Goal: Transaction & Acquisition: Purchase product/service

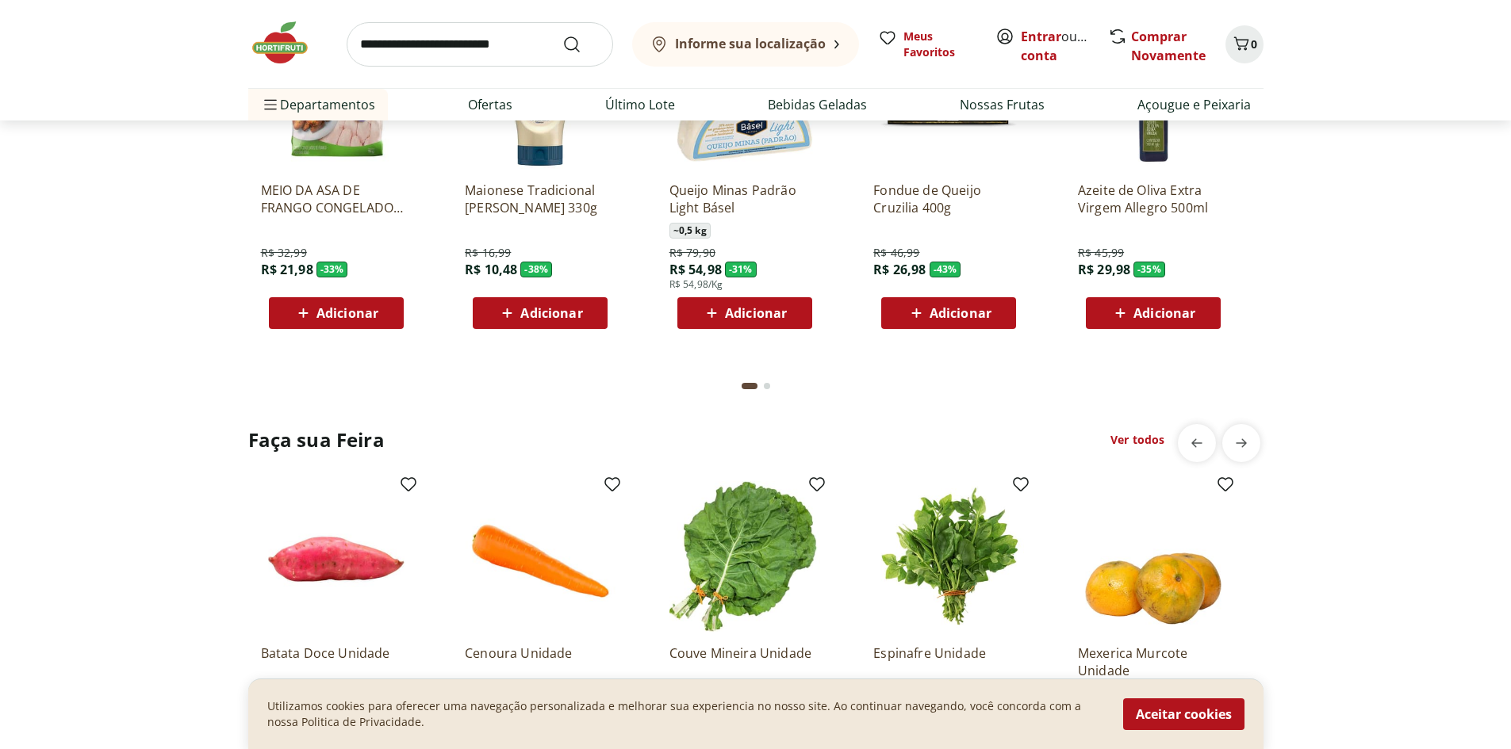
scroll to position [1427, 0]
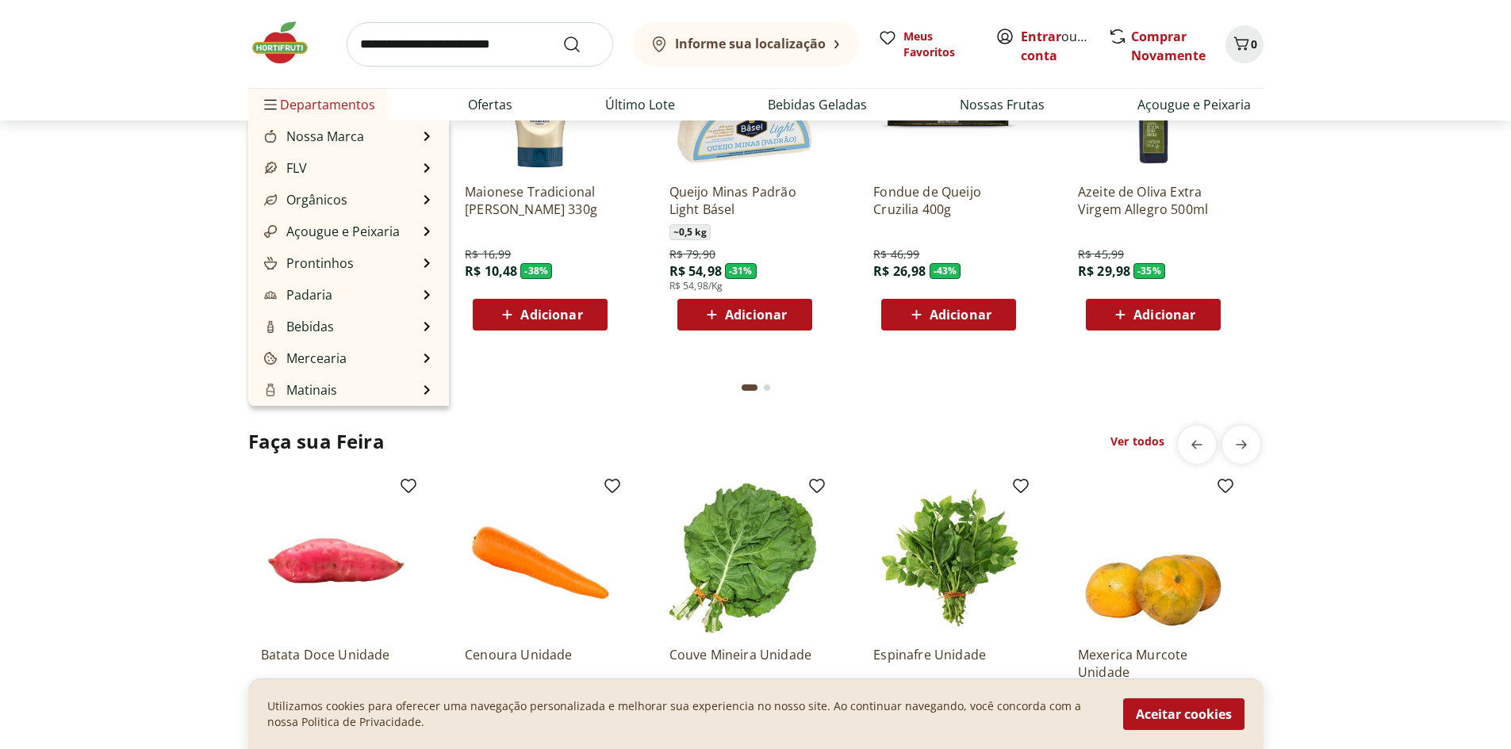
drag, startPoint x: 238, startPoint y: 98, endPoint x: 293, endPoint y: 103, distance: 55.7
click at [266, 103] on div "Informe sua localização Meus Favoritos Entrar ou Criar conta Comprar Novamente …" at bounding box center [755, 60] width 1078 height 121
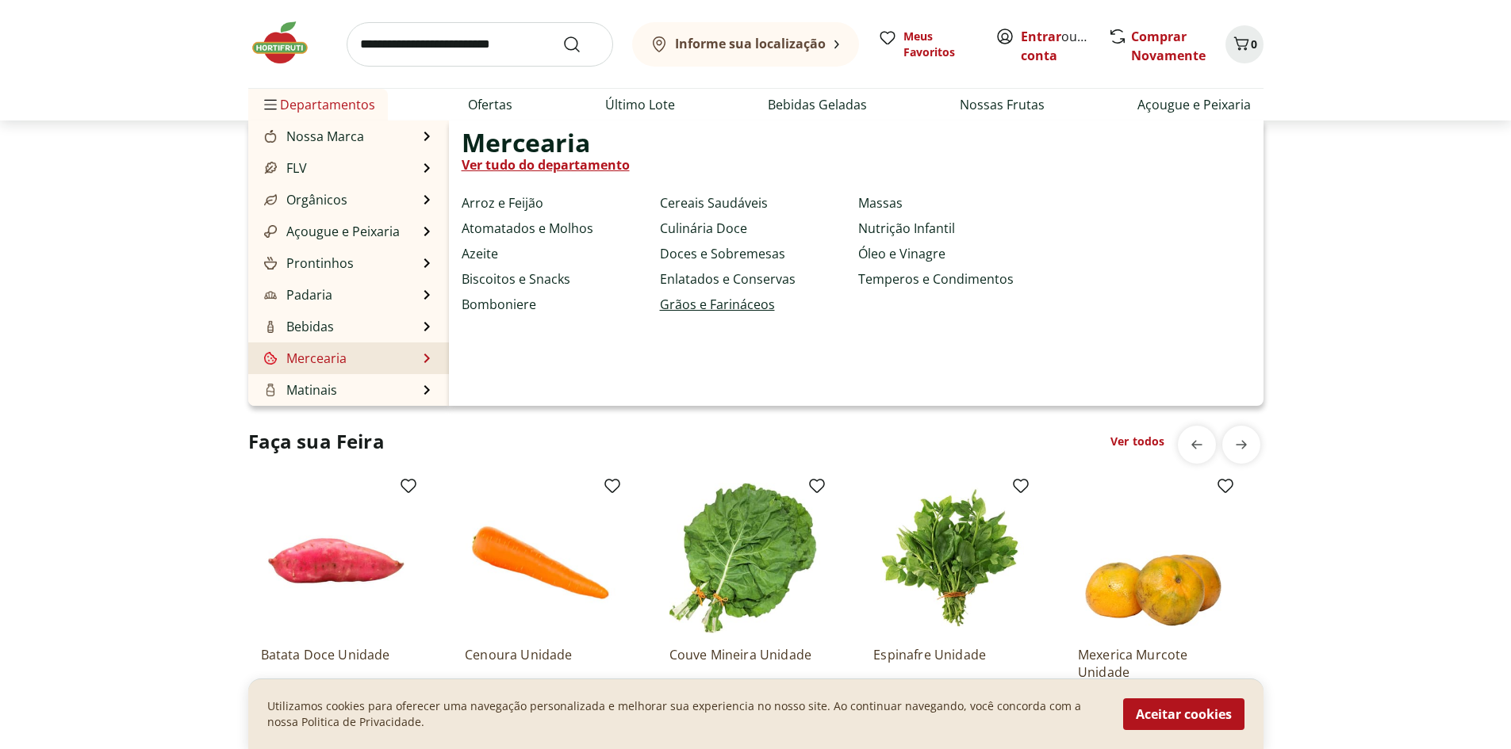
click at [686, 301] on link "Grãos e Farináceos" at bounding box center [717, 304] width 115 height 19
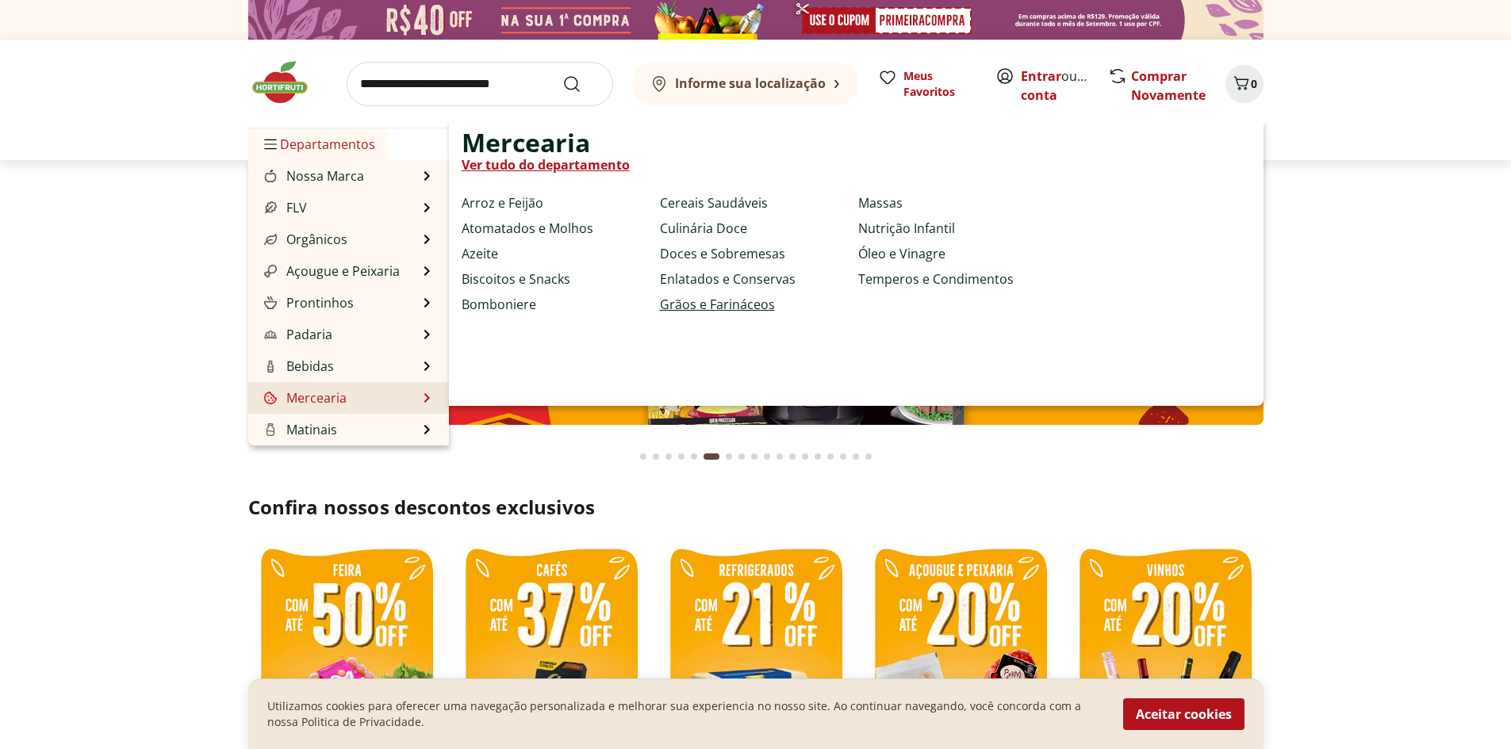
select select "**********"
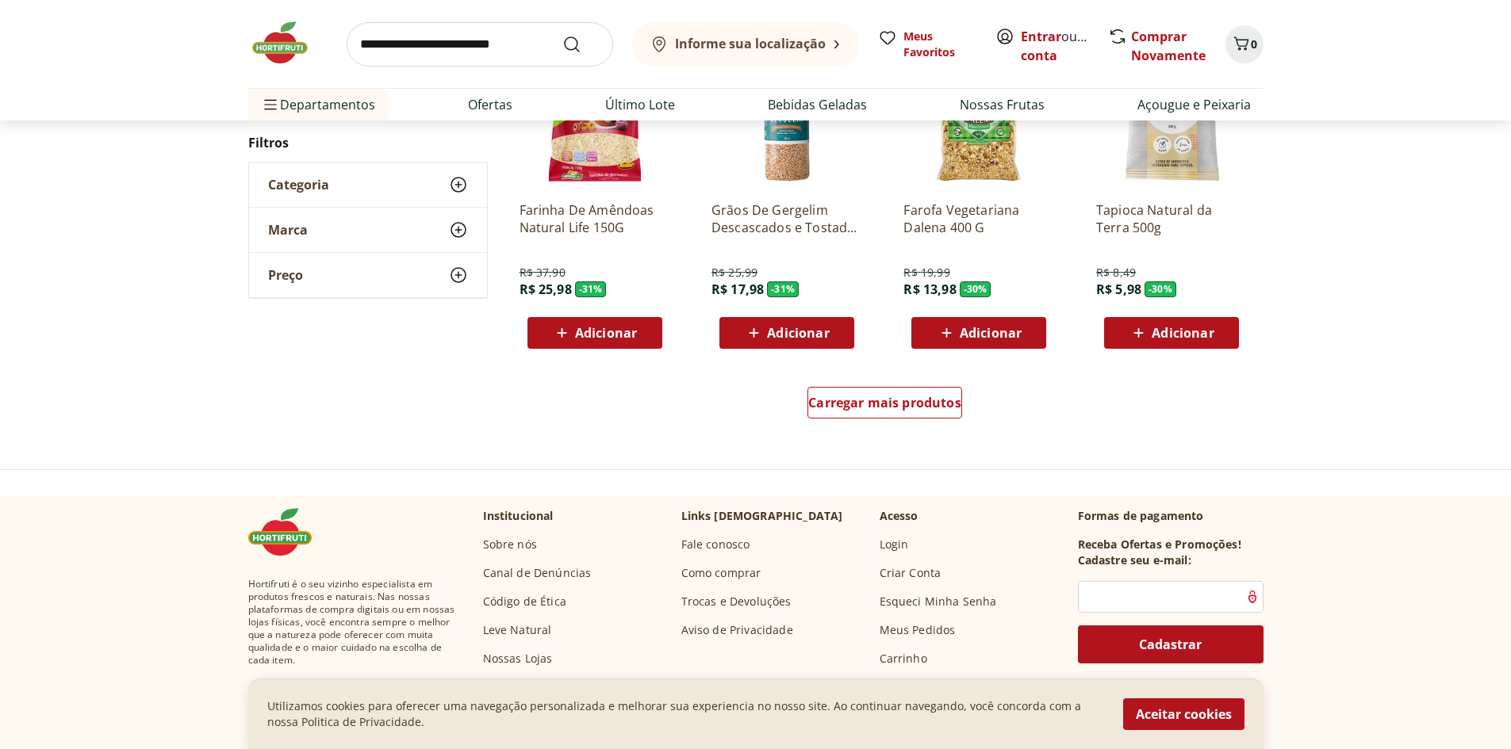
scroll to position [952, 0]
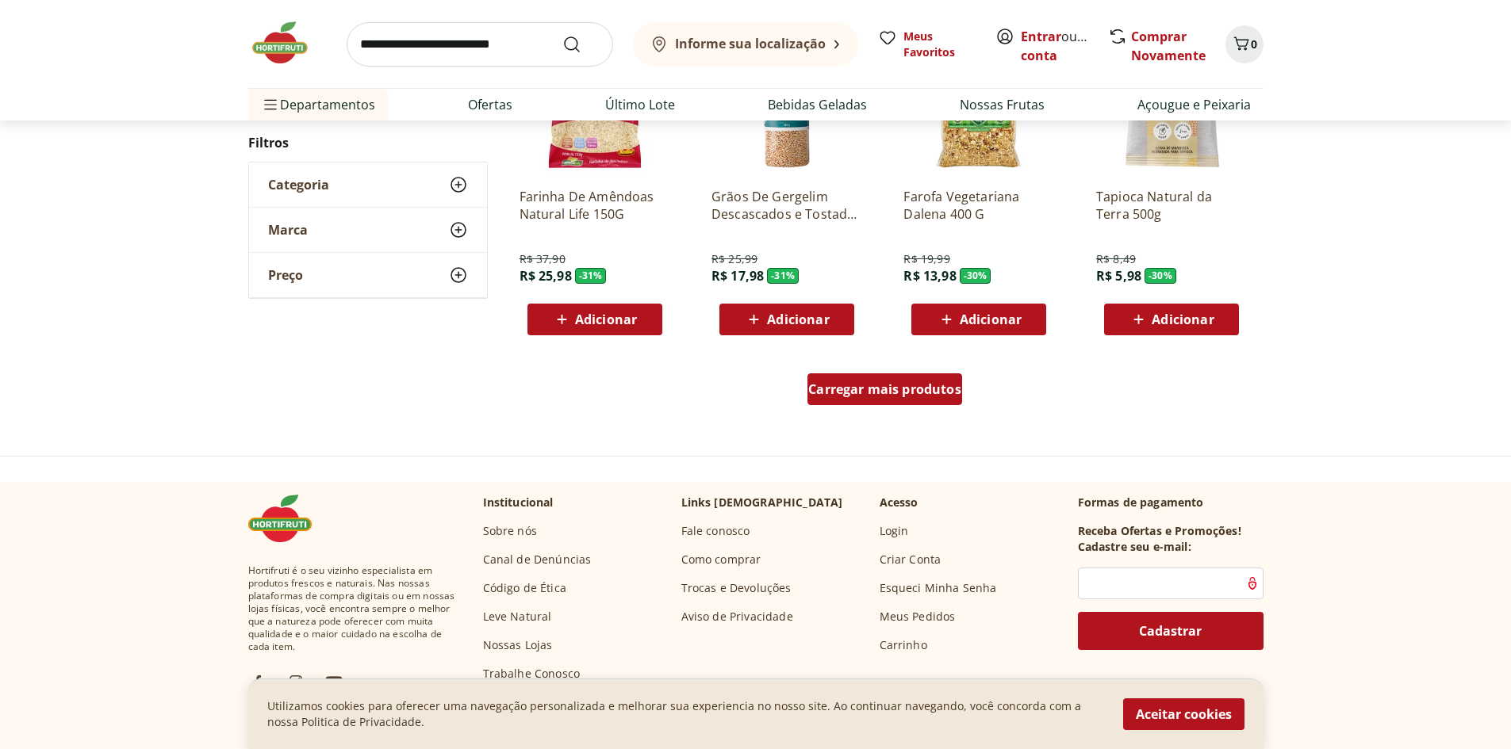
click at [902, 391] on span "Carregar mais produtos" at bounding box center [884, 389] width 153 height 13
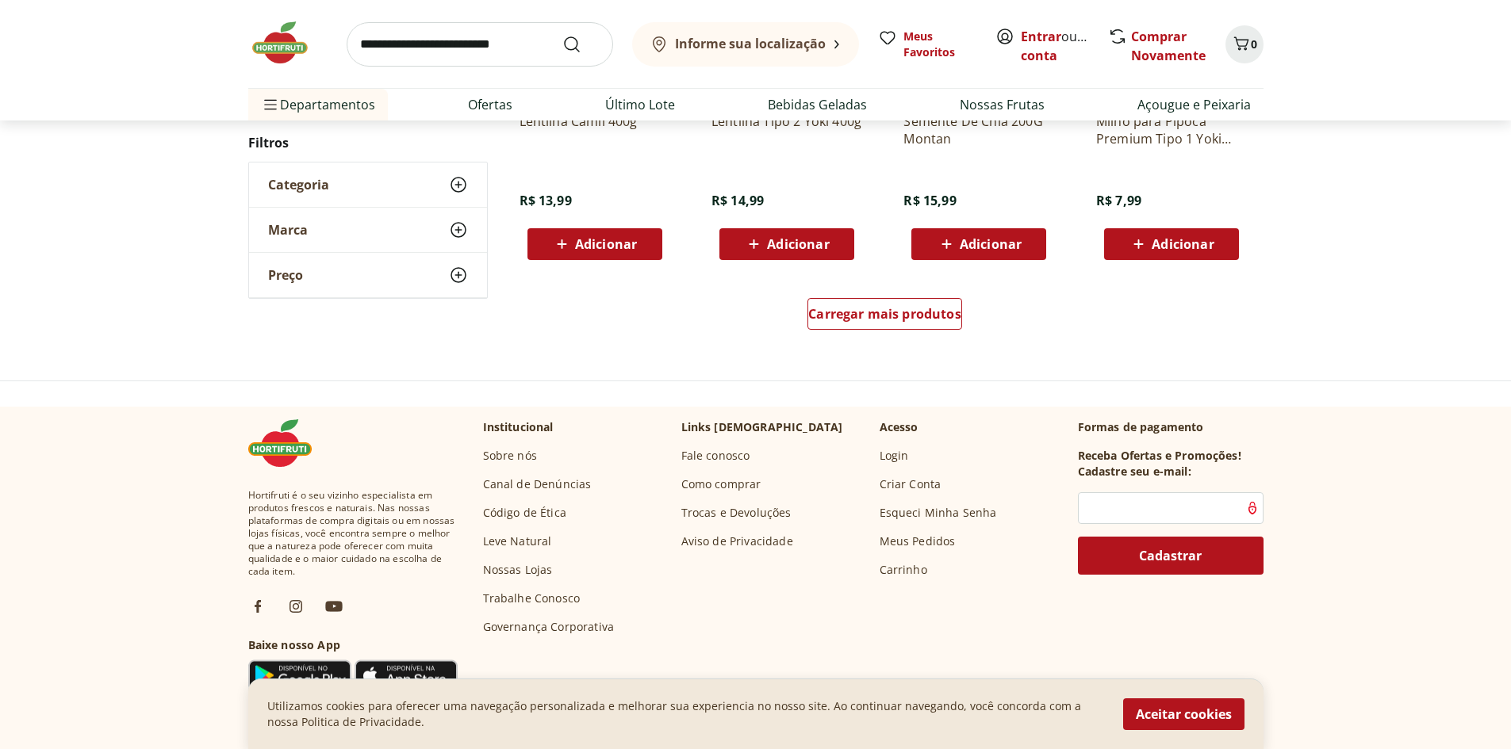
scroll to position [1110, 0]
click at [488, 33] on input "search" at bounding box center [480, 44] width 266 height 44
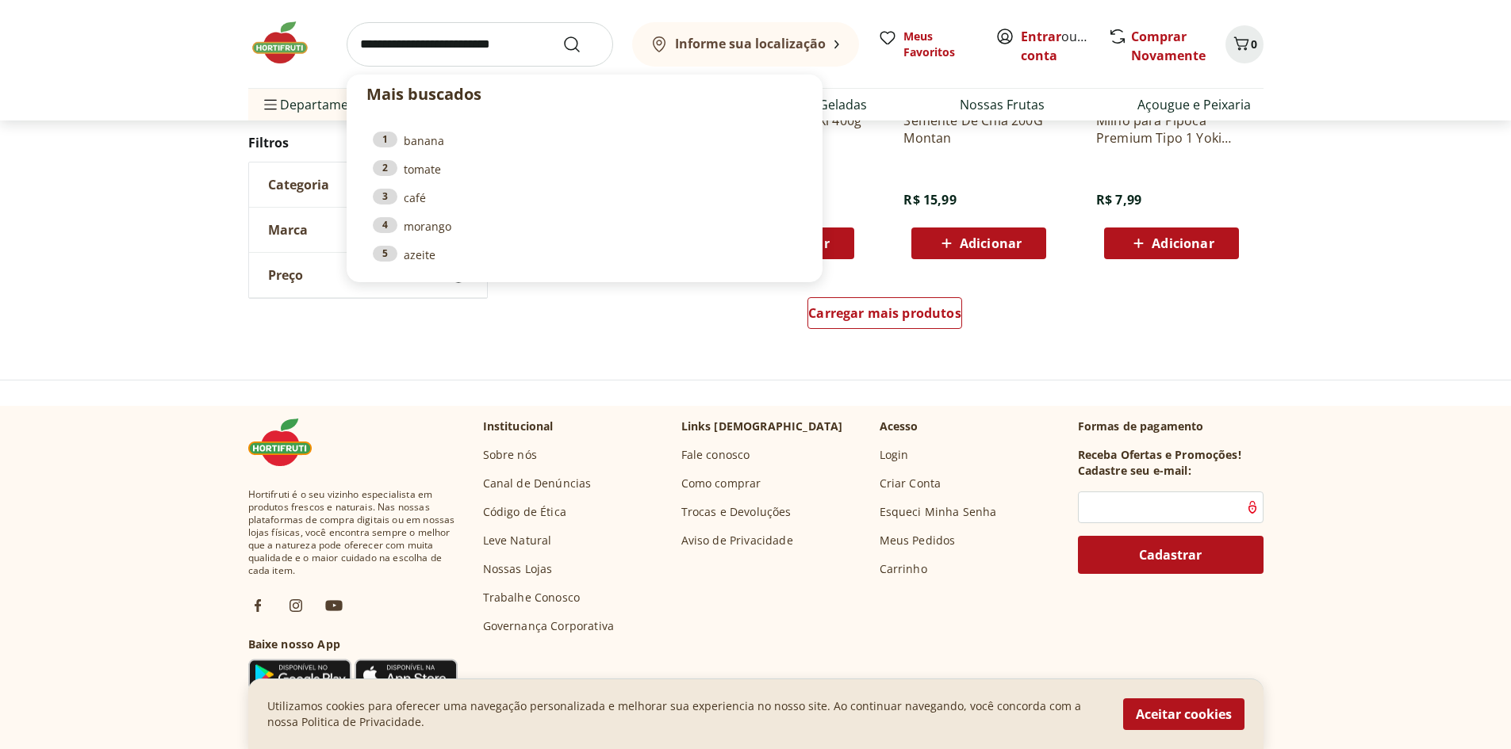
type input "*"
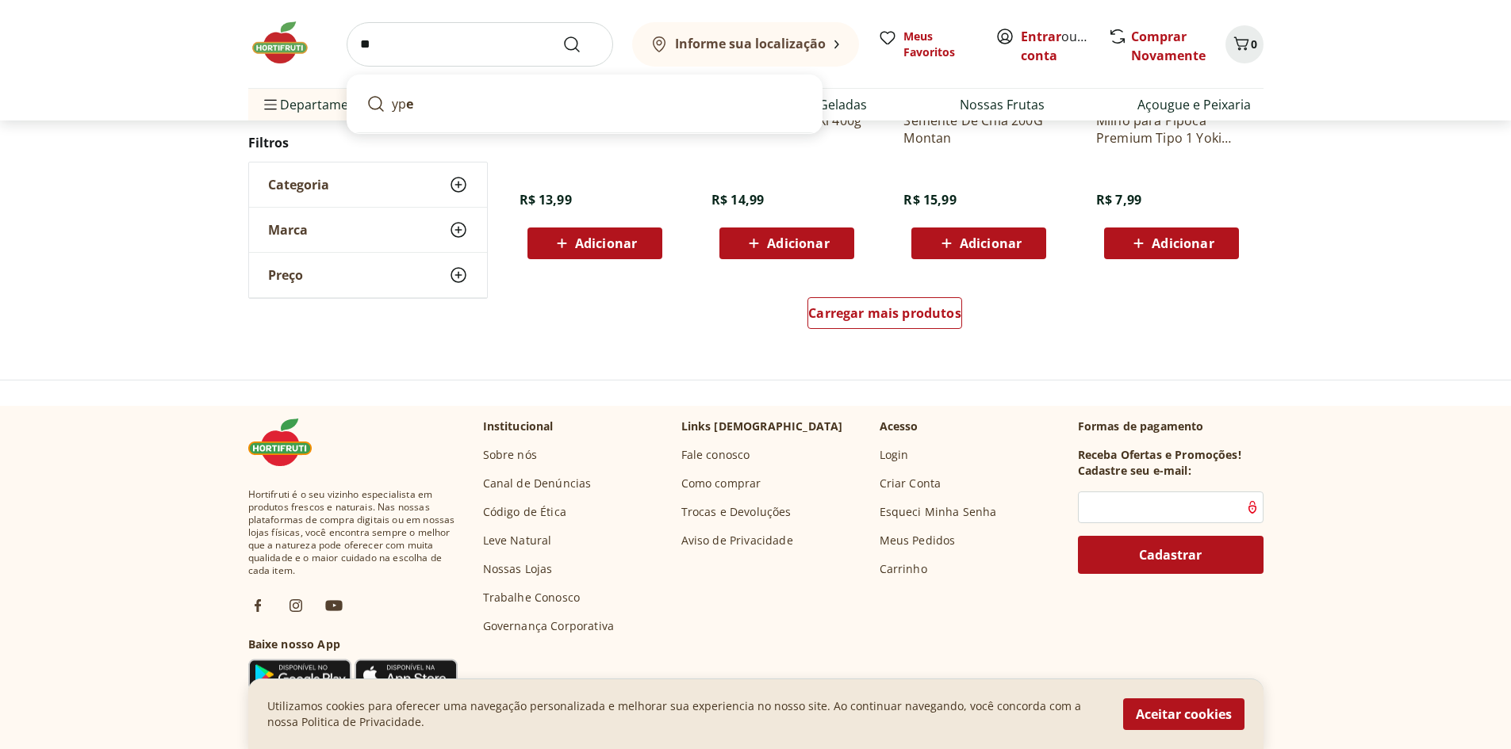
type input "*"
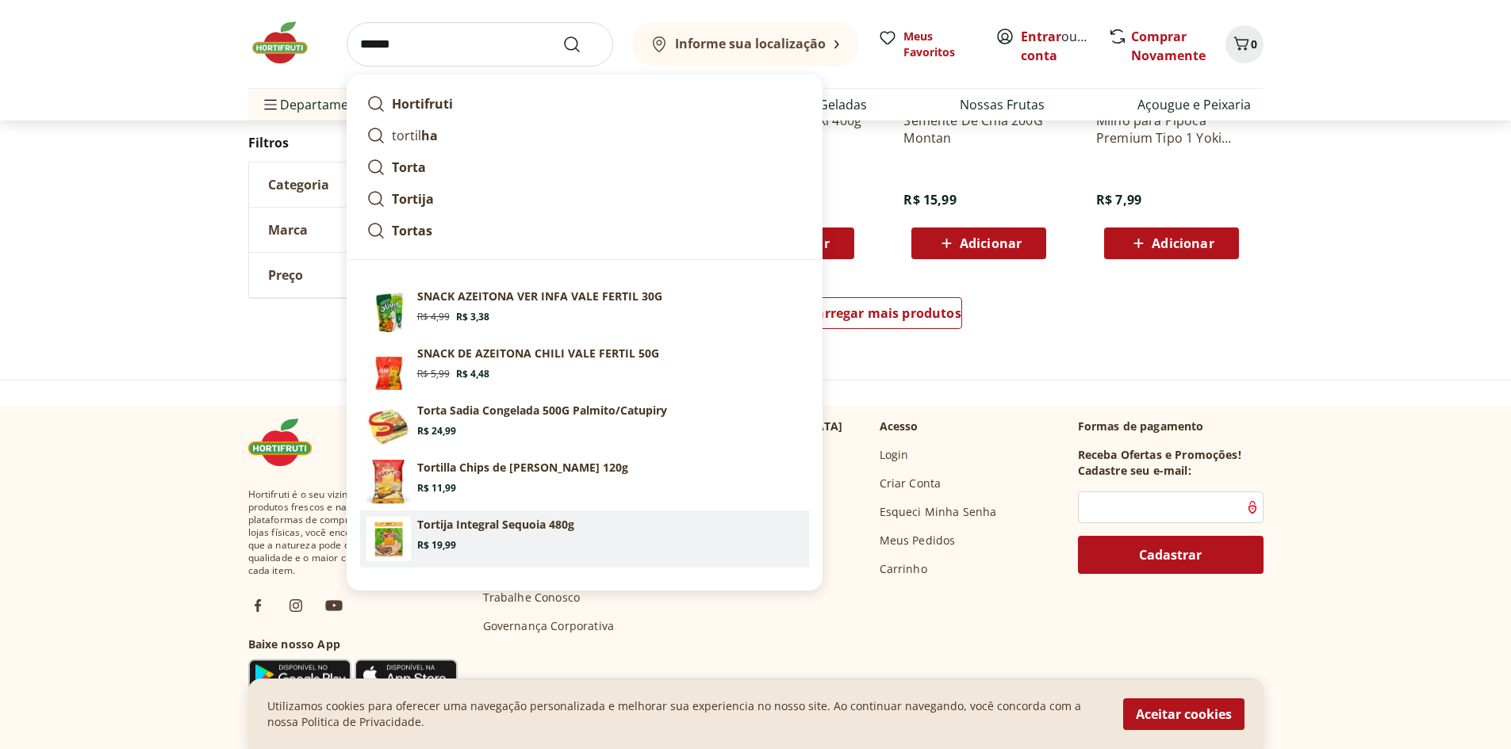
click at [382, 546] on img at bounding box center [388, 539] width 44 height 44
type input "**********"
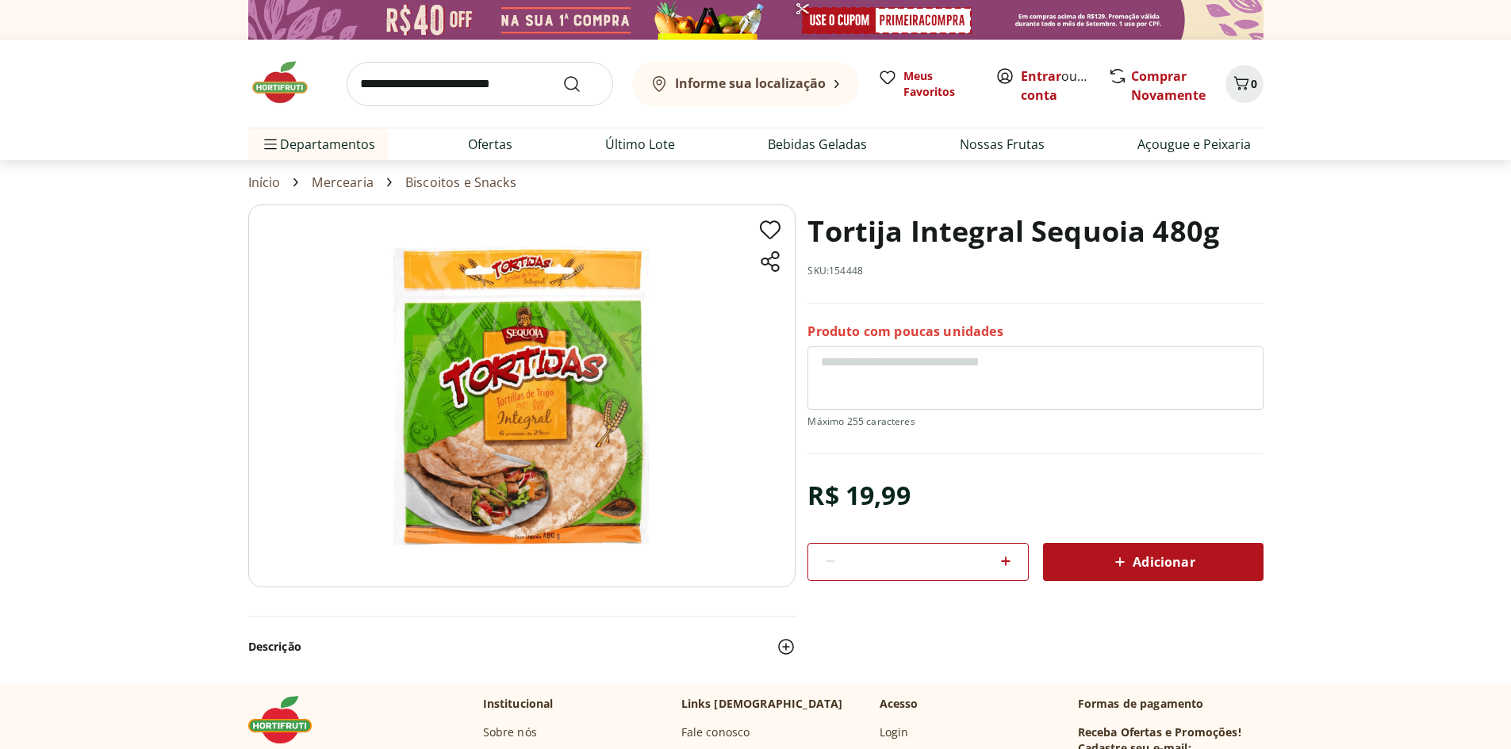
click at [538, 397] on img at bounding box center [521, 396] width 547 height 383
click at [423, 81] on input "search" at bounding box center [480, 84] width 266 height 44
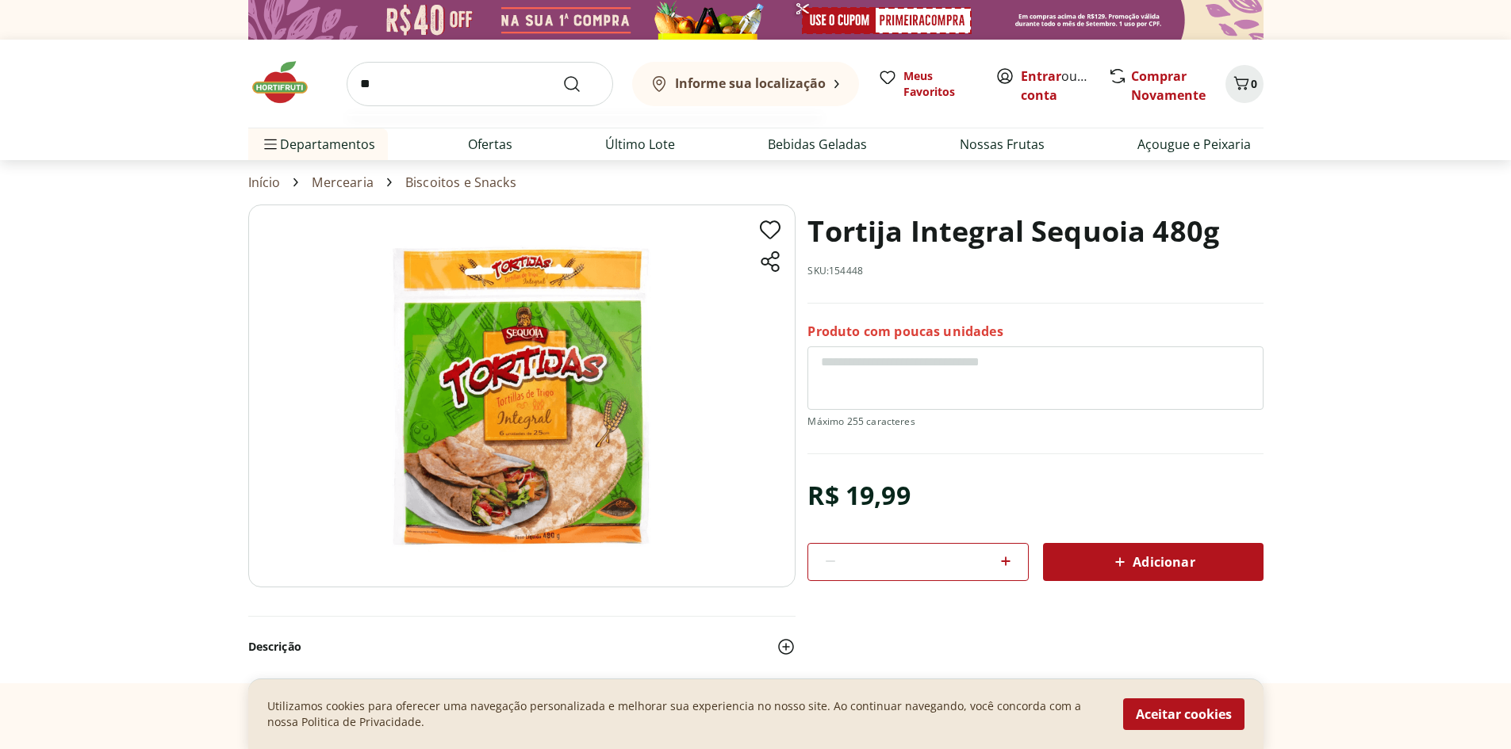
type input "*"
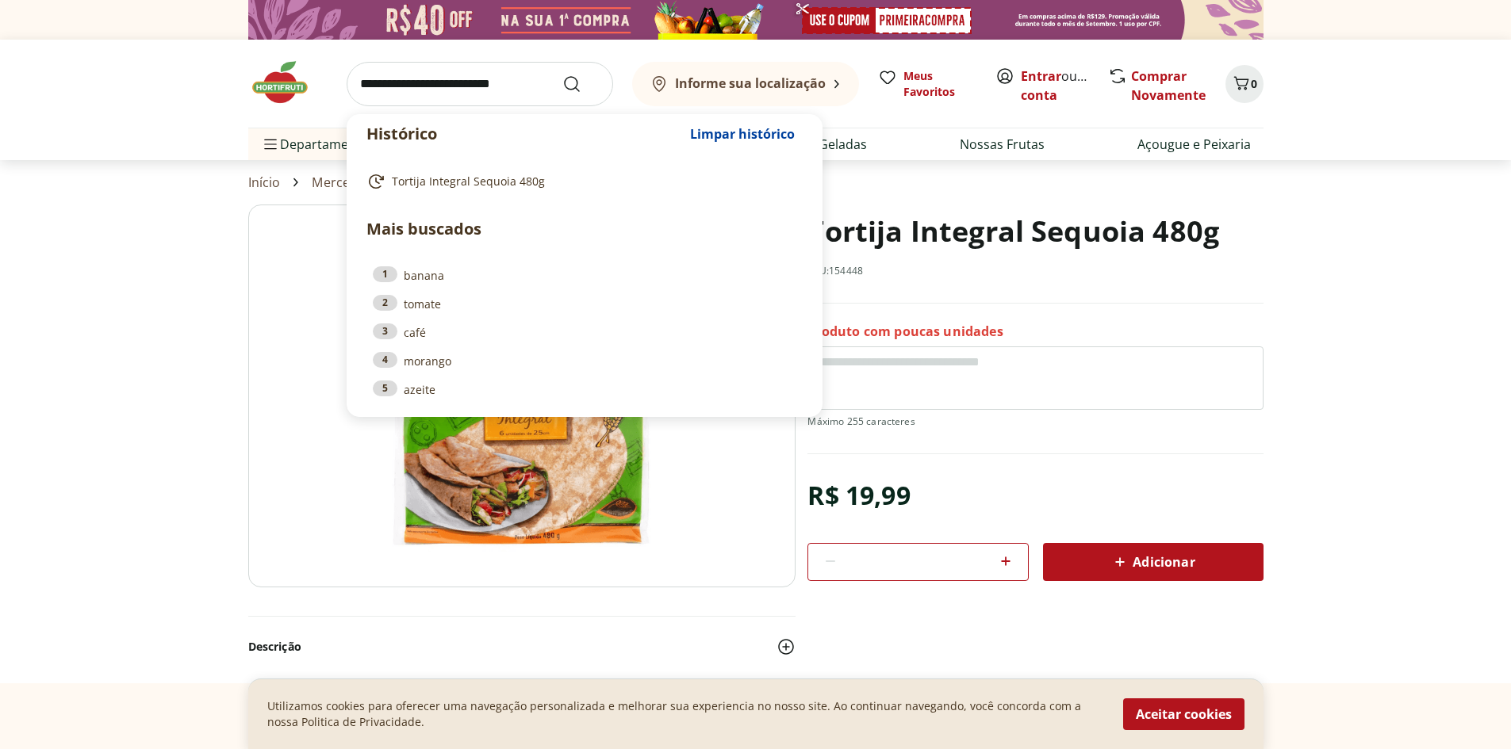
type input "*"
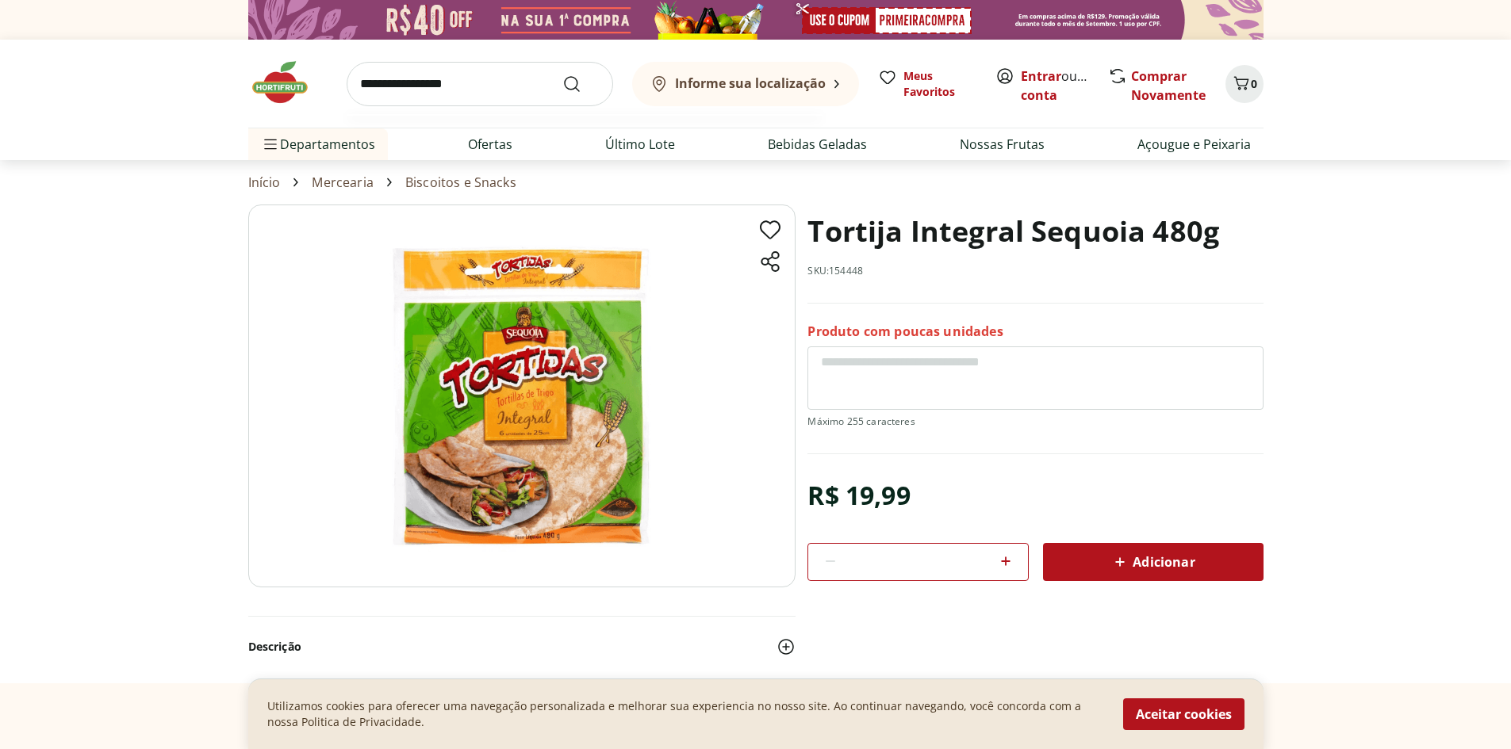
type input "**********"
click at [562, 75] on button "Submit Search" at bounding box center [581, 84] width 38 height 19
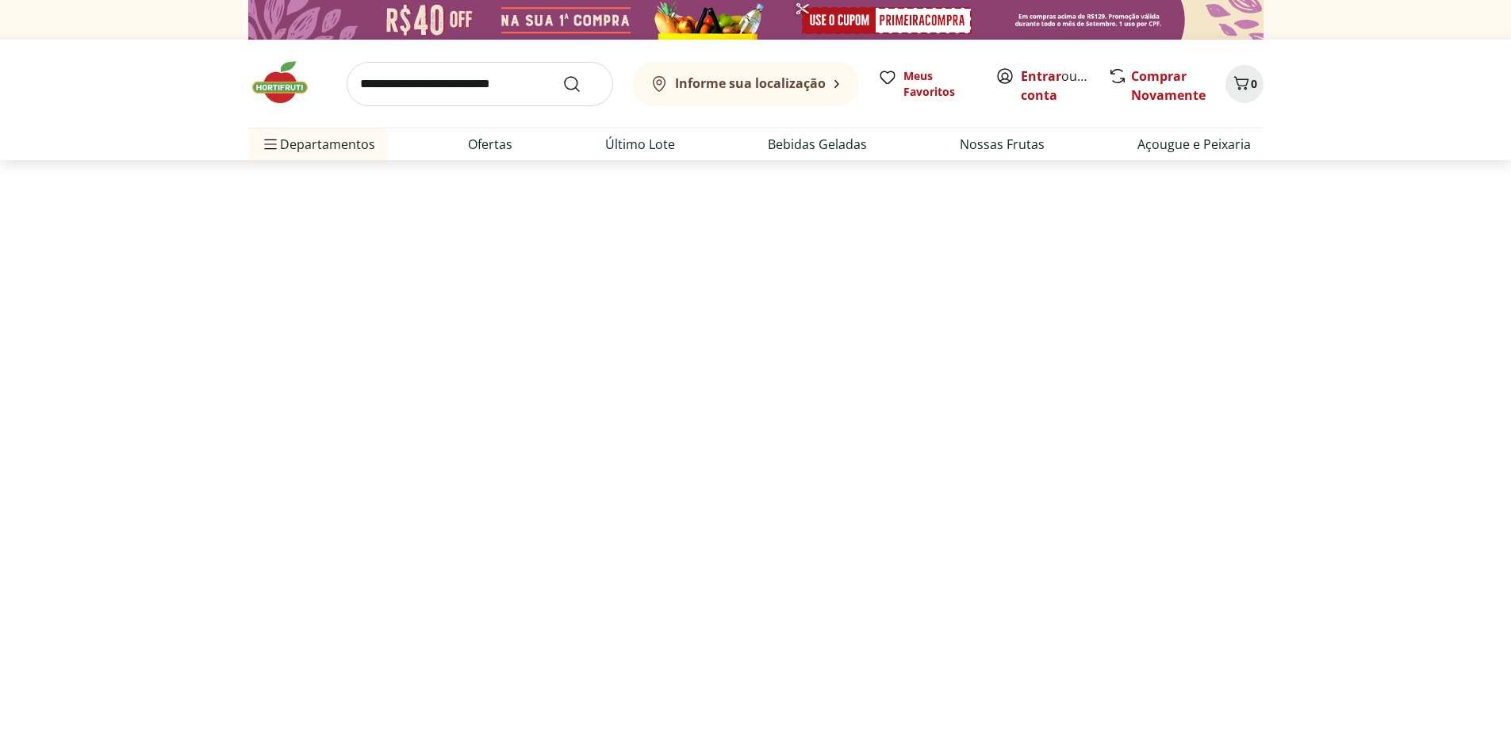
select select "**********"
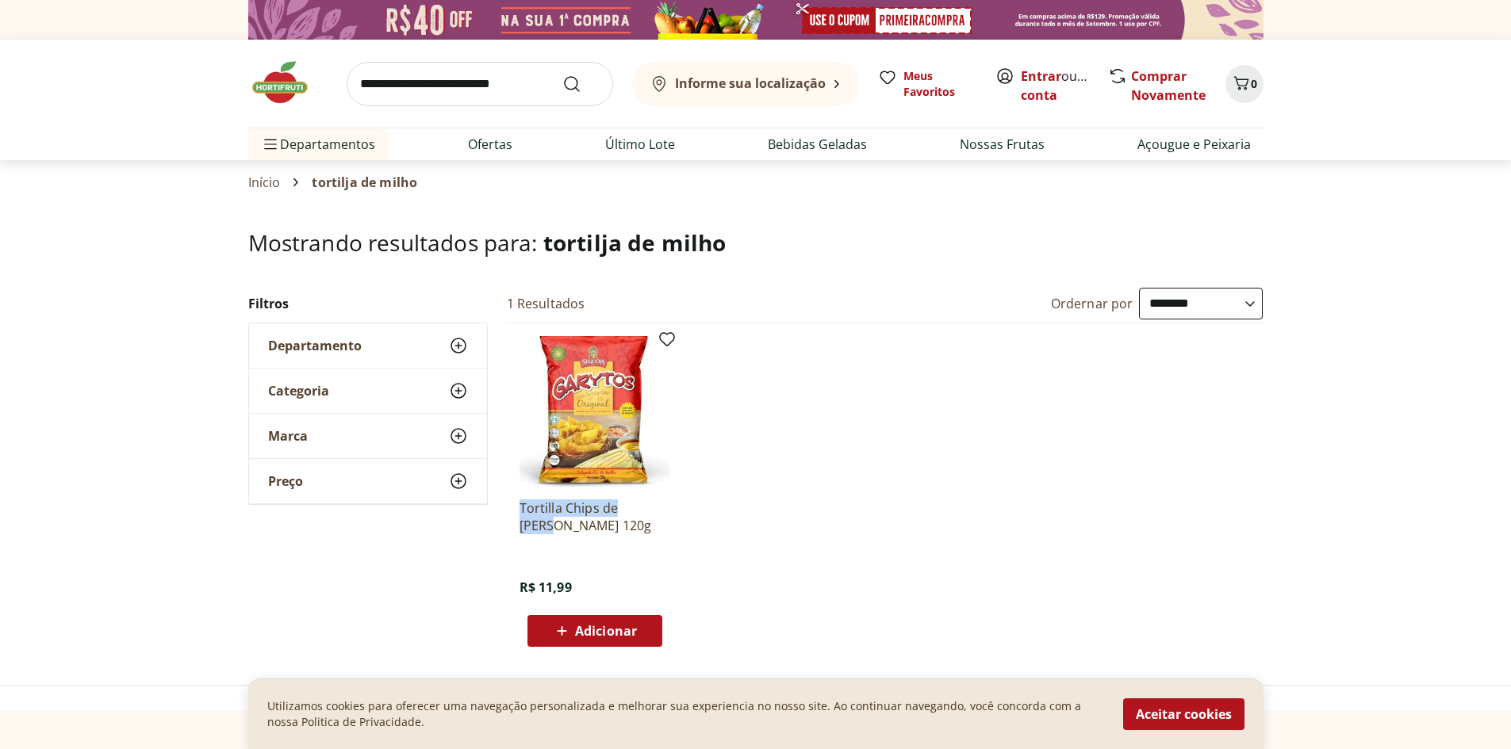
drag, startPoint x: 515, startPoint y: 514, endPoint x: 661, endPoint y: 510, distance: 146.0
click at [661, 510] on div "Tortilla Chips de Milho Garytos Sequoia 120g R$ 11,99 Adicionar" at bounding box center [595, 492] width 176 height 336
copy p "Tortilla Chips de Milho"
